Goal: Information Seeking & Learning: Find specific page/section

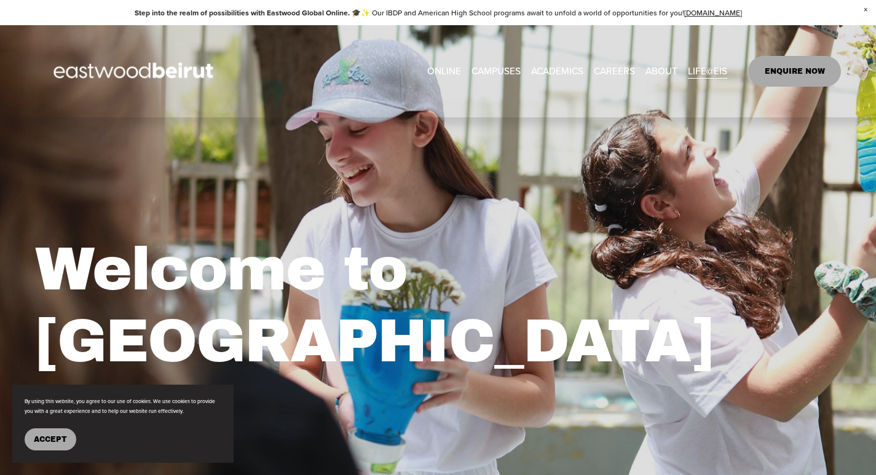
click at [0, 0] on span "Tuition & Financial Aid" at bounding box center [0, 0] width 0 height 0
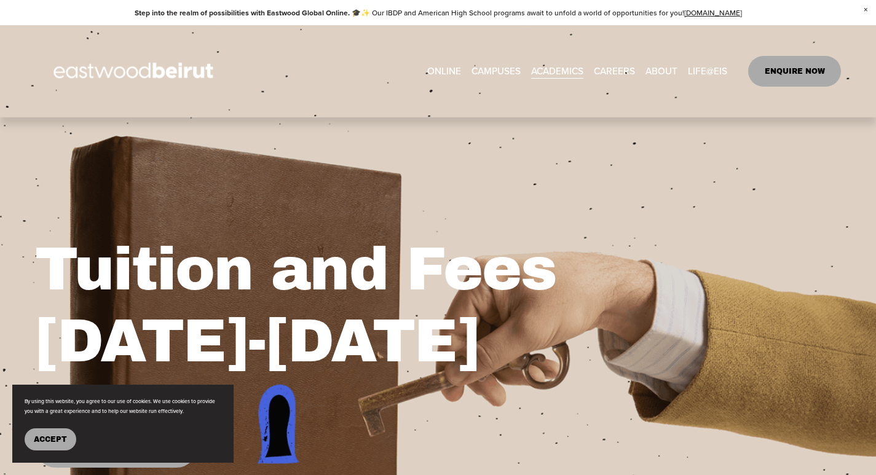
drag, startPoint x: 152, startPoint y: 415, endPoint x: 152, endPoint y: 422, distance: 6.8
click at [152, 416] on section "By using this website, you agree to our use of cookies. We use cookies to provi…" at bounding box center [122, 424] width 221 height 78
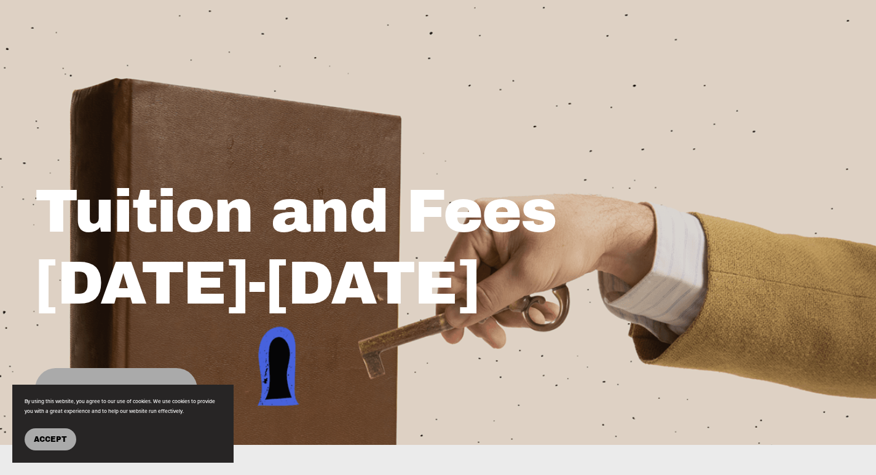
scroll to position [76, 0]
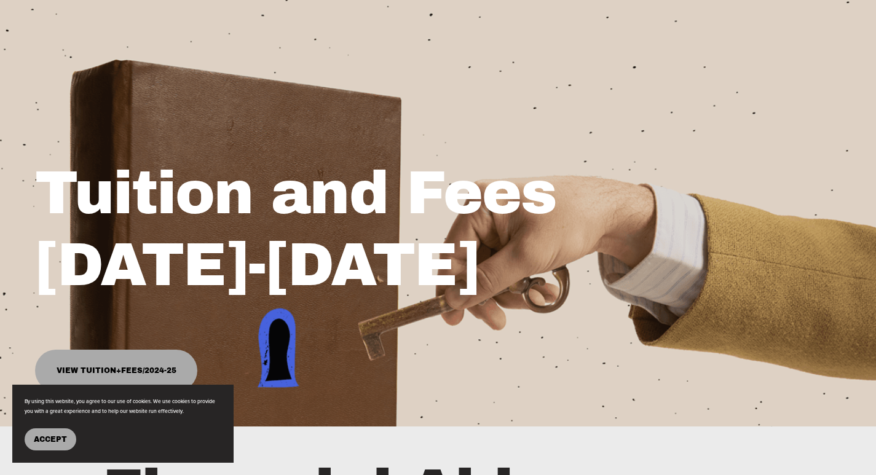
click at [101, 378] on link "View Tuition+Fees/2024-25" at bounding box center [116, 370] width 162 height 41
